Goal: Task Accomplishment & Management: Manage account settings

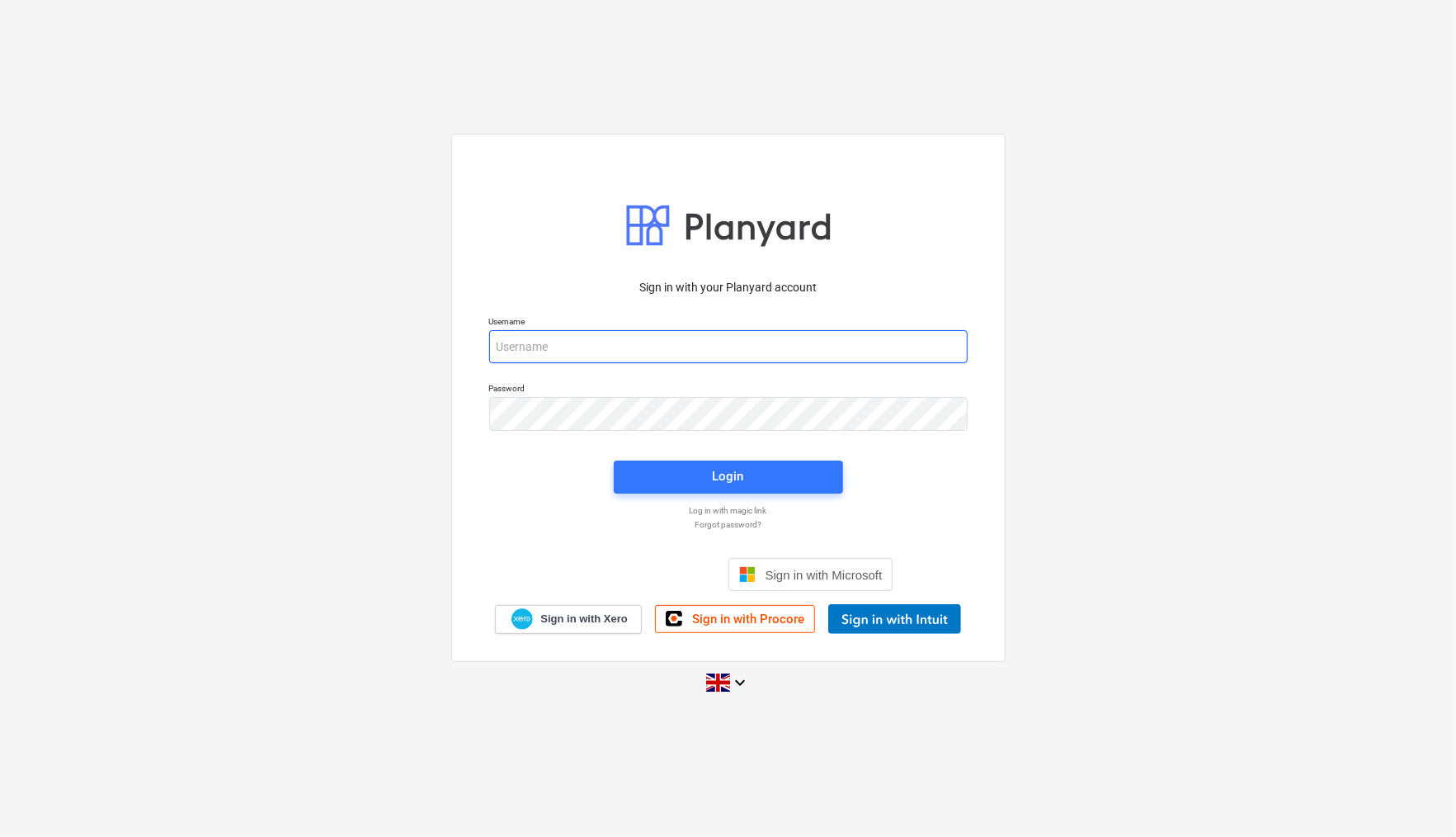
click at [522, 337] on input "email" at bounding box center [729, 347] width 479 height 33
click at [0, 836] on com-1password-button at bounding box center [0, 837] width 0 height 0
type input "[EMAIL_ADDRESS][PERSON_NAME][DOMAIN_NAME]"
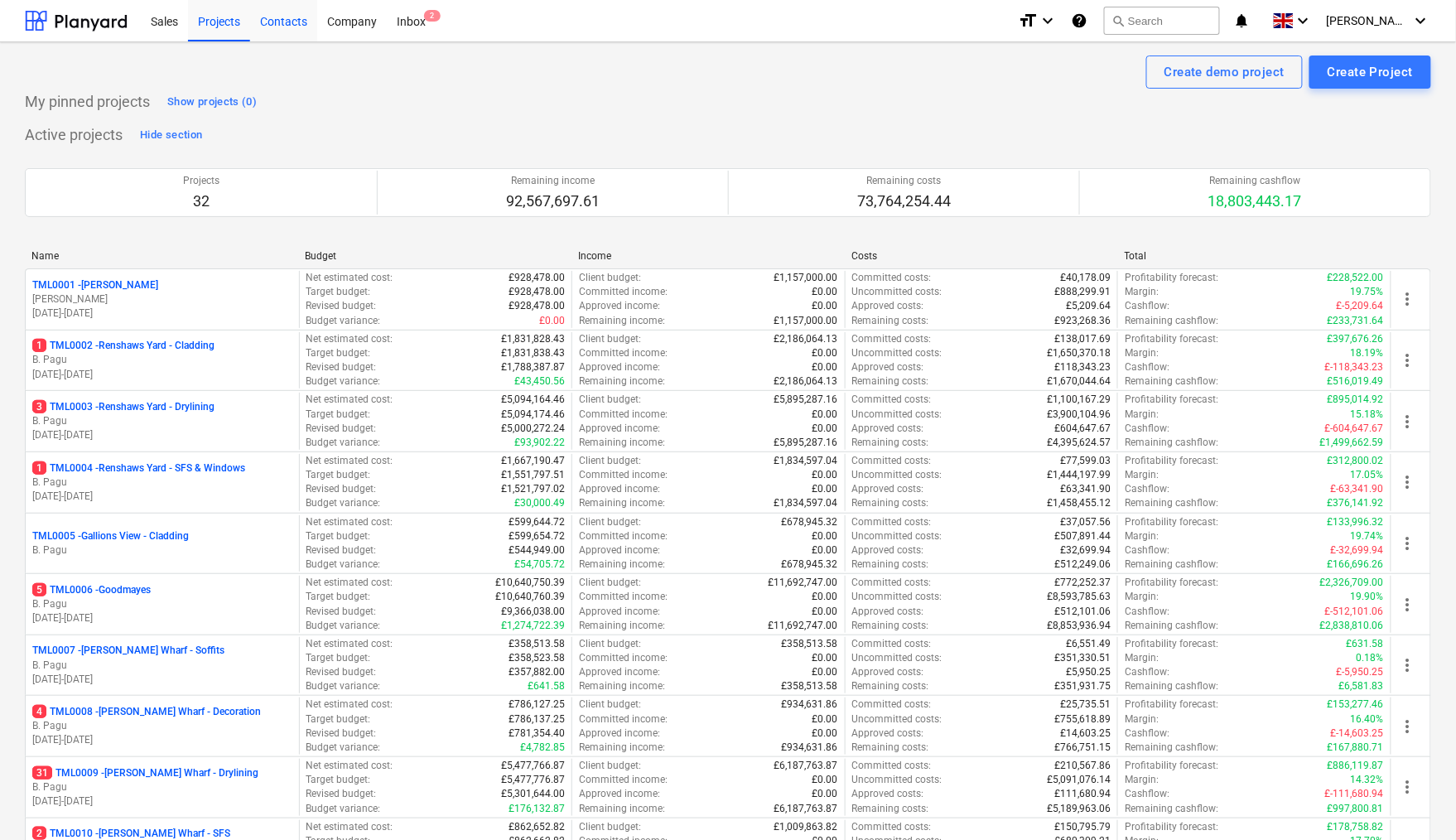
click at [273, 20] on div "Contacts" at bounding box center [284, 20] width 67 height 43
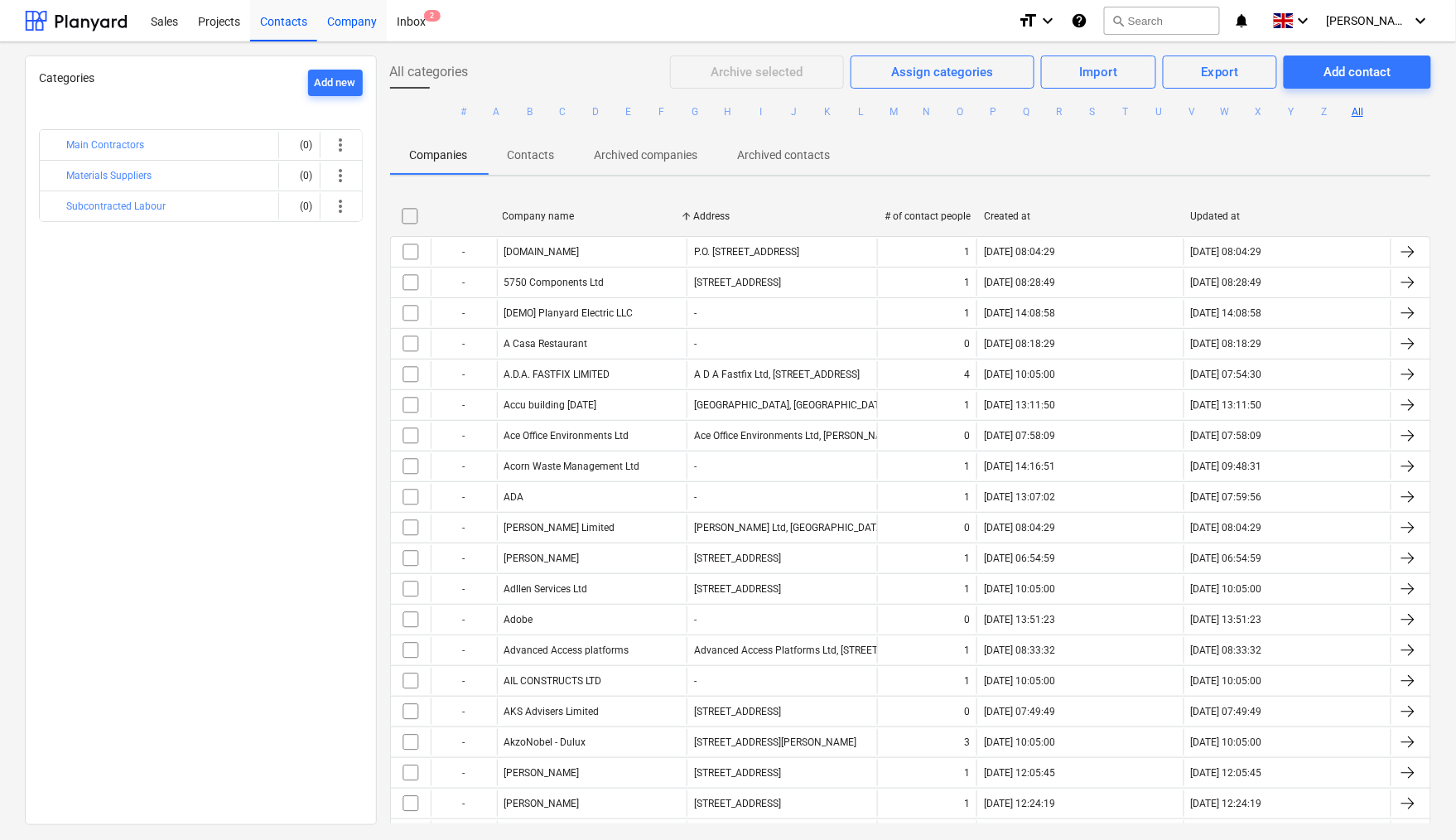
click at [351, 28] on div "Company" at bounding box center [351, 20] width 69 height 43
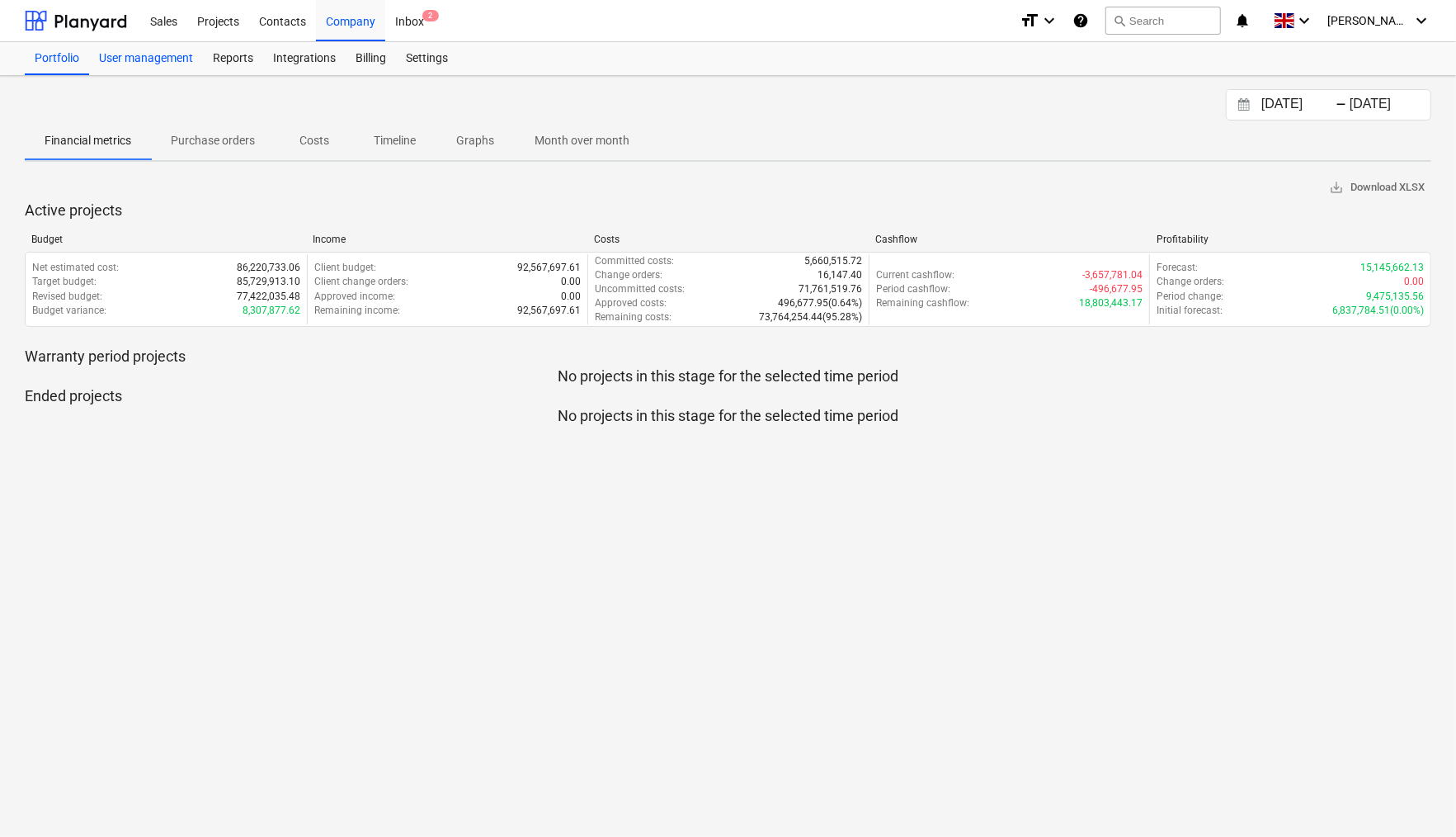
click at [160, 59] on div "User management" at bounding box center [145, 59] width 114 height 33
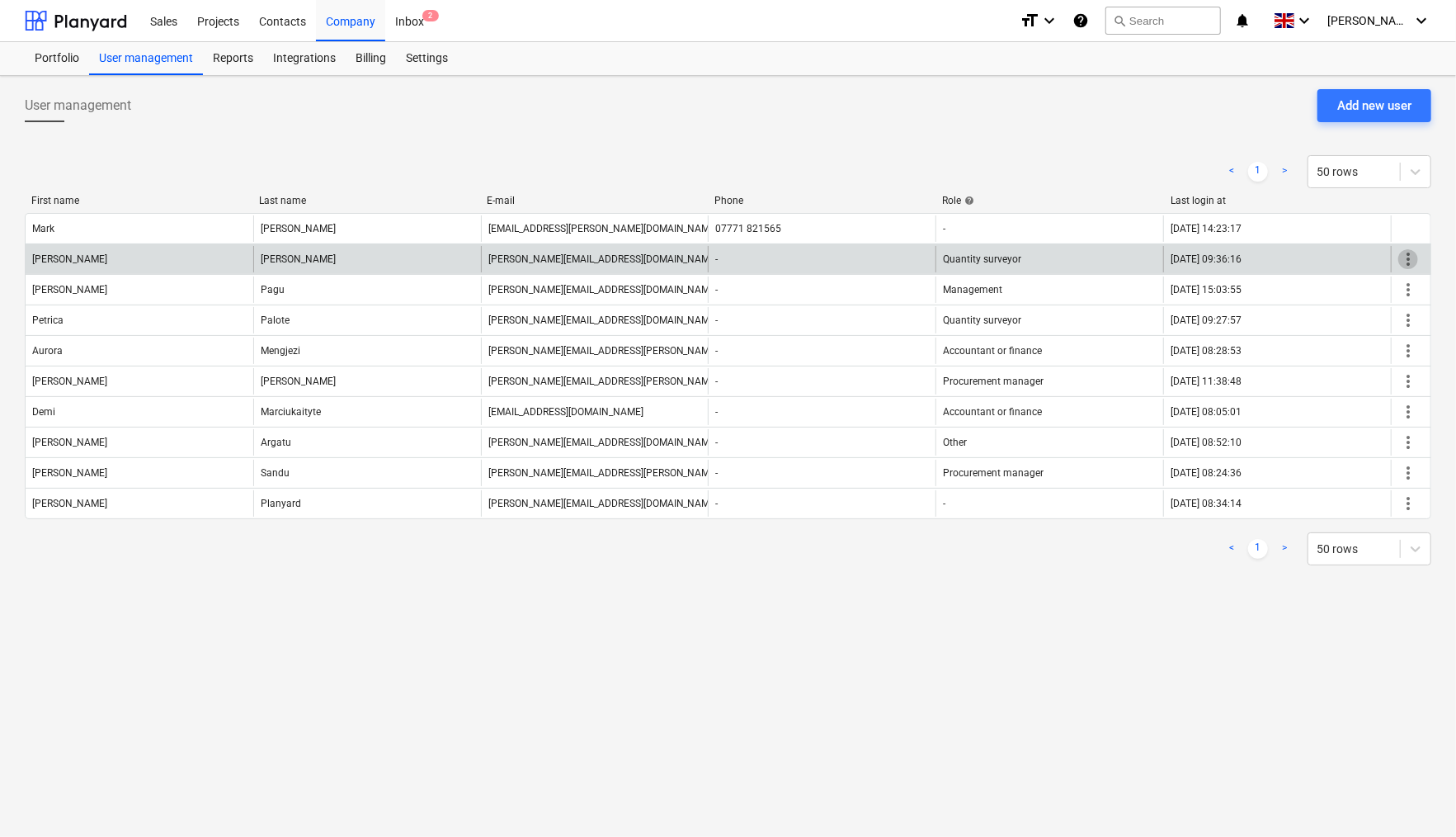
click at [1404, 256] on span "more_vert" at bounding box center [1409, 259] width 20 height 20
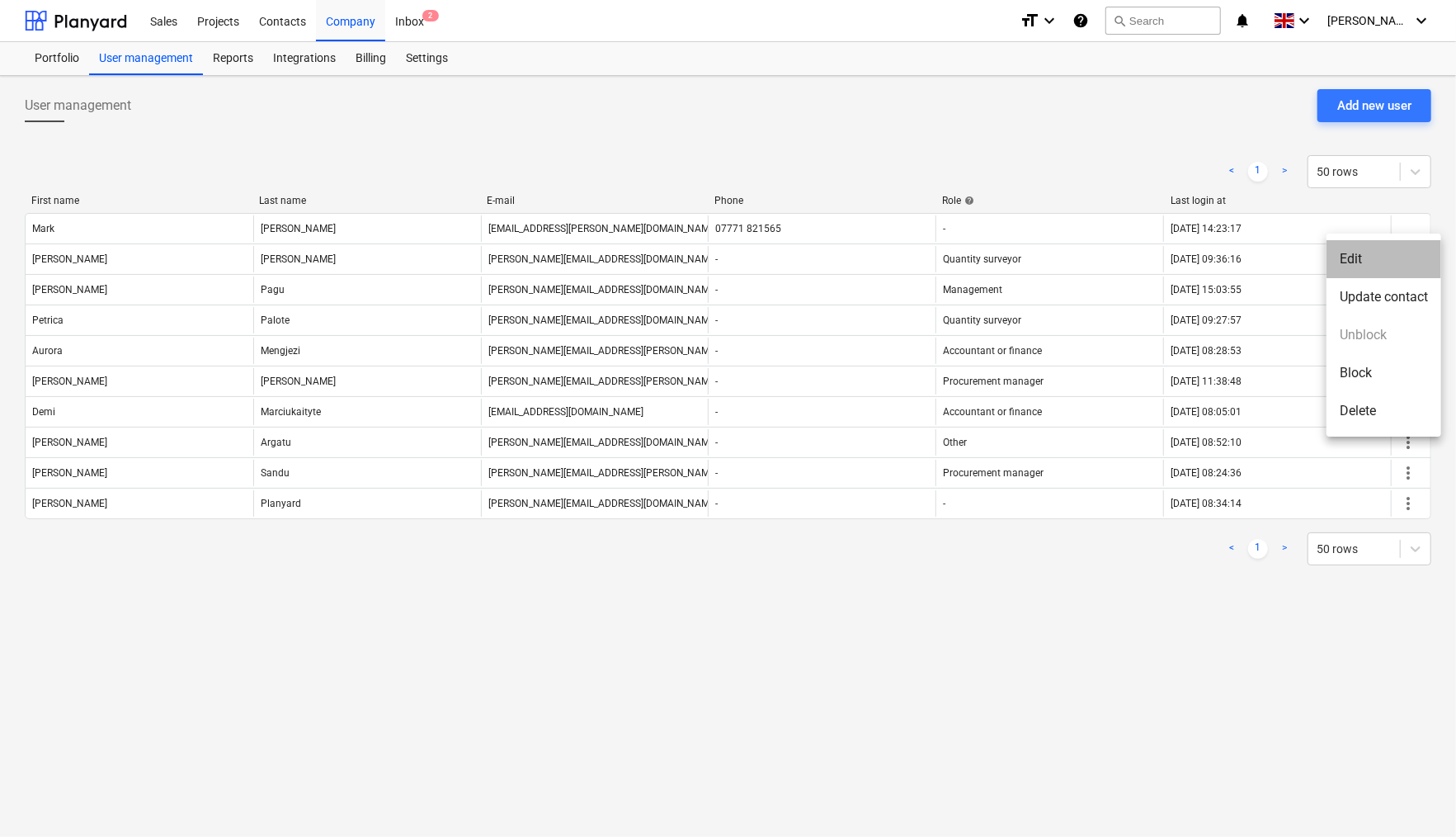
click at [1358, 259] on li "Edit" at bounding box center [1384, 259] width 115 height 38
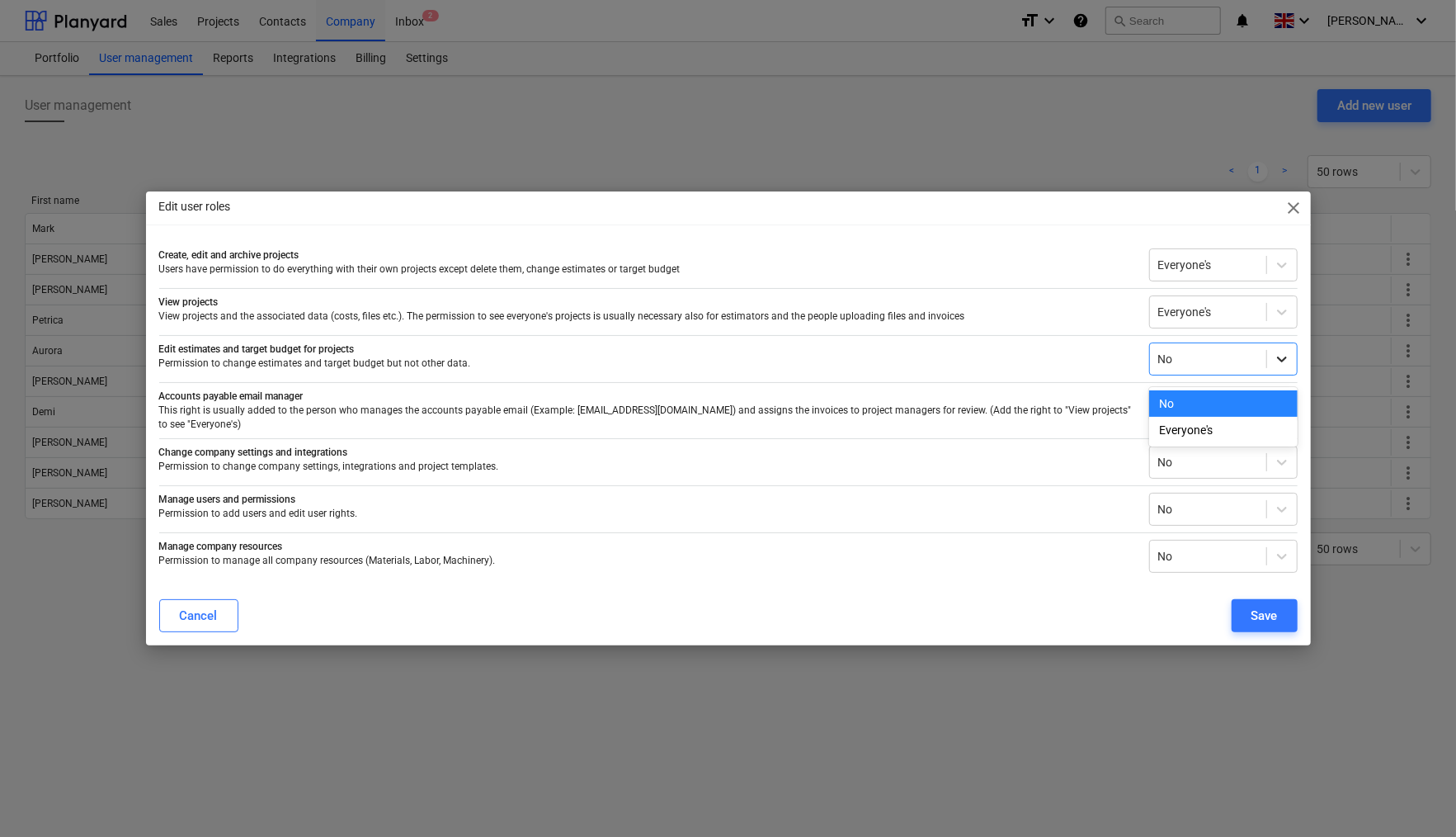
click at [1282, 362] on icon at bounding box center [1282, 359] width 17 height 17
click at [1207, 430] on div "Everyone's" at bounding box center [1223, 430] width 149 height 27
click at [1259, 609] on div "Save" at bounding box center [1265, 616] width 27 height 22
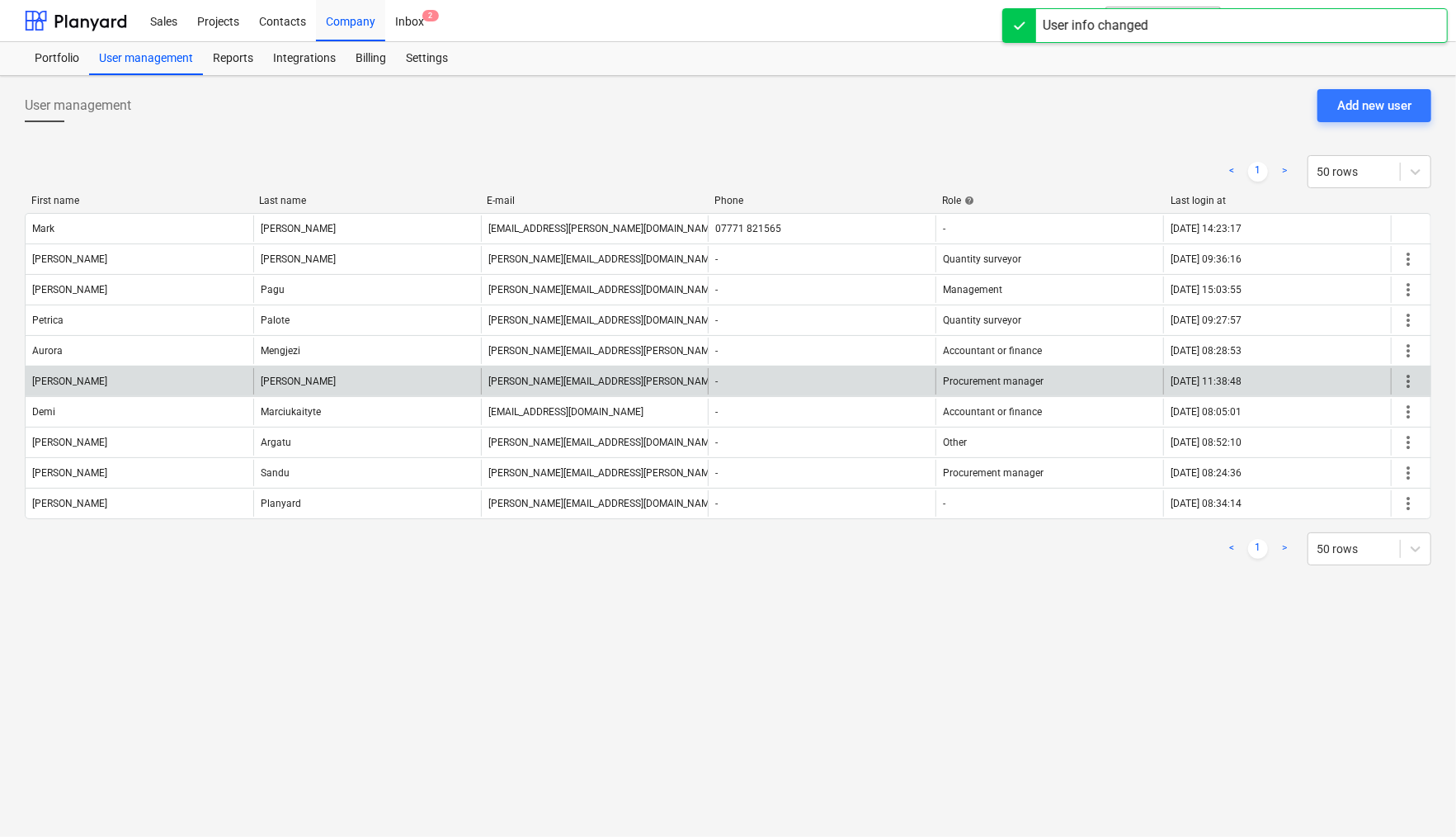
click at [1407, 385] on span "more_vert" at bounding box center [1409, 382] width 20 height 20
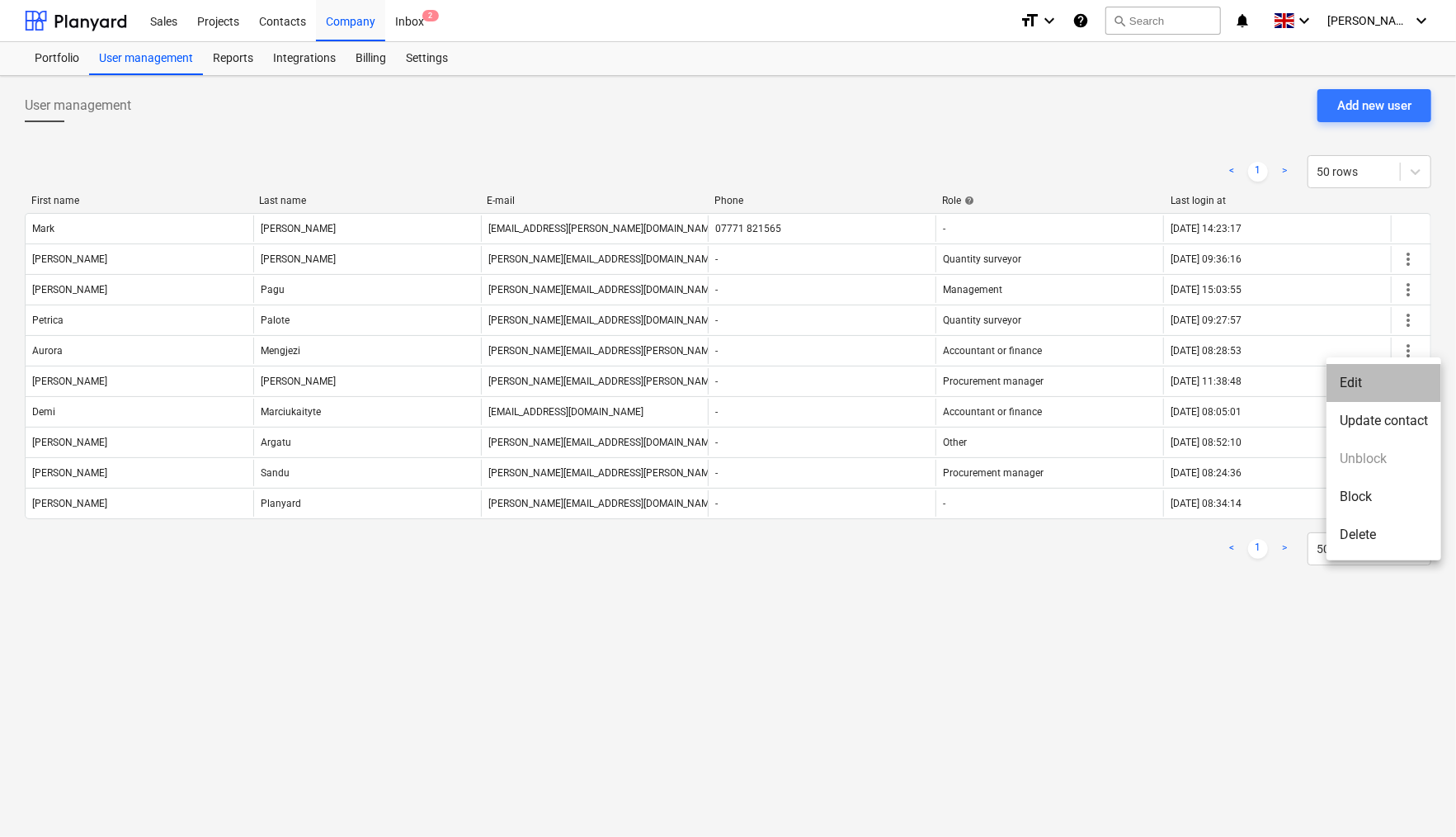
click at [1367, 383] on li "Edit" at bounding box center [1384, 383] width 115 height 38
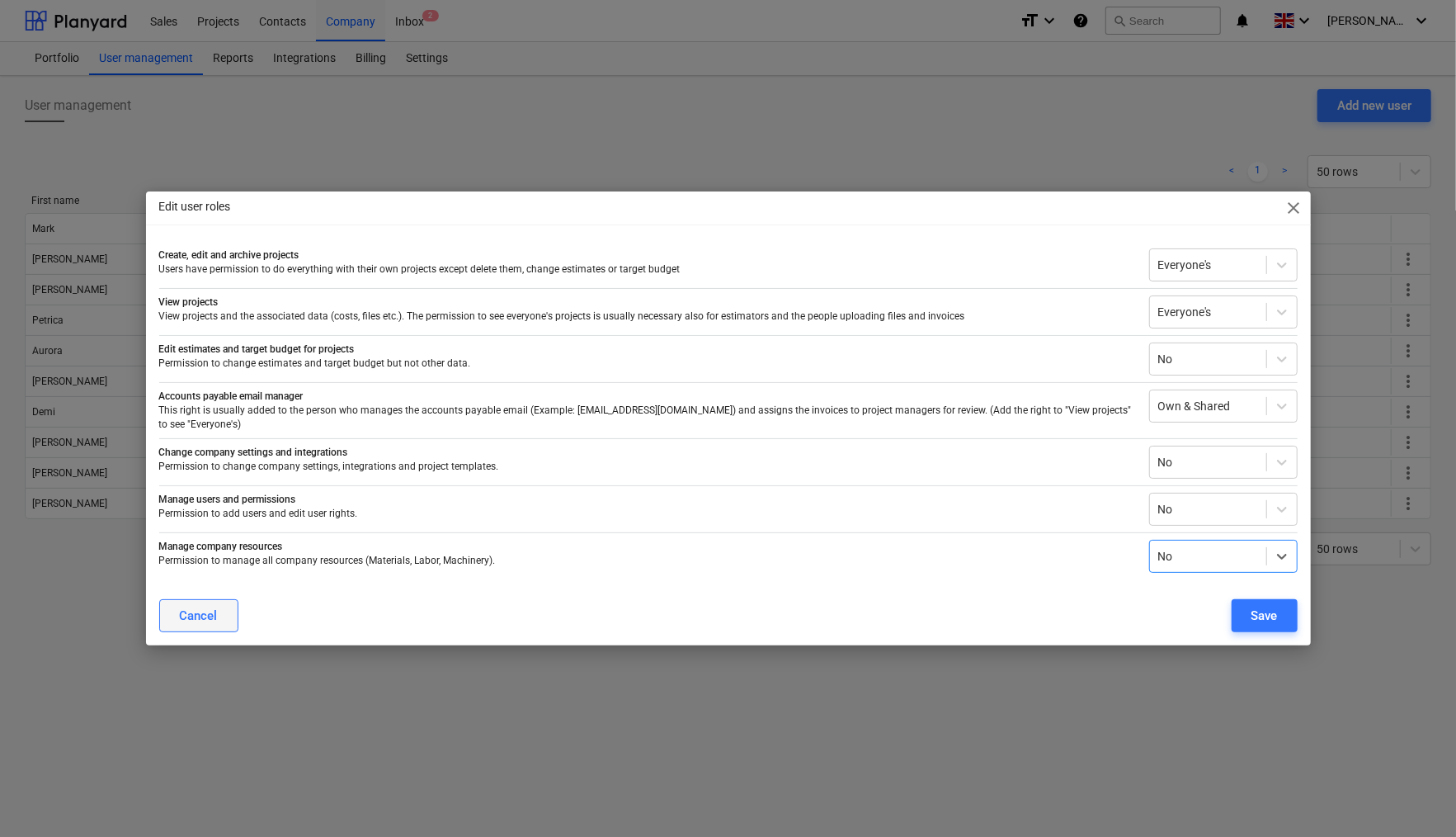
click at [223, 612] on button "Cancel" at bounding box center [199, 616] width 79 height 33
